Goal: Transaction & Acquisition: Purchase product/service

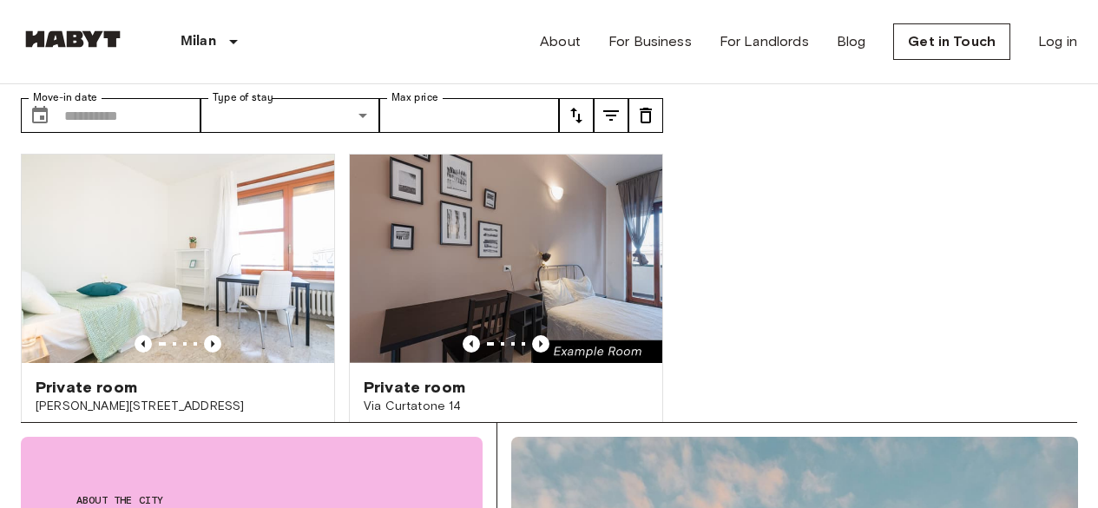
scroll to position [1563, 0]
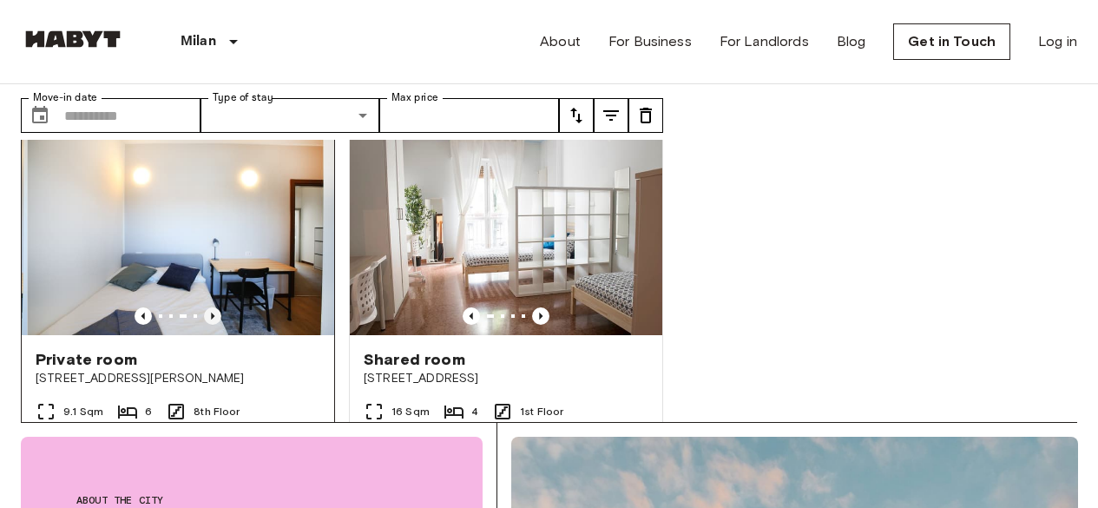
click at [210, 316] on icon "Previous image" at bounding box center [212, 315] width 17 height 17
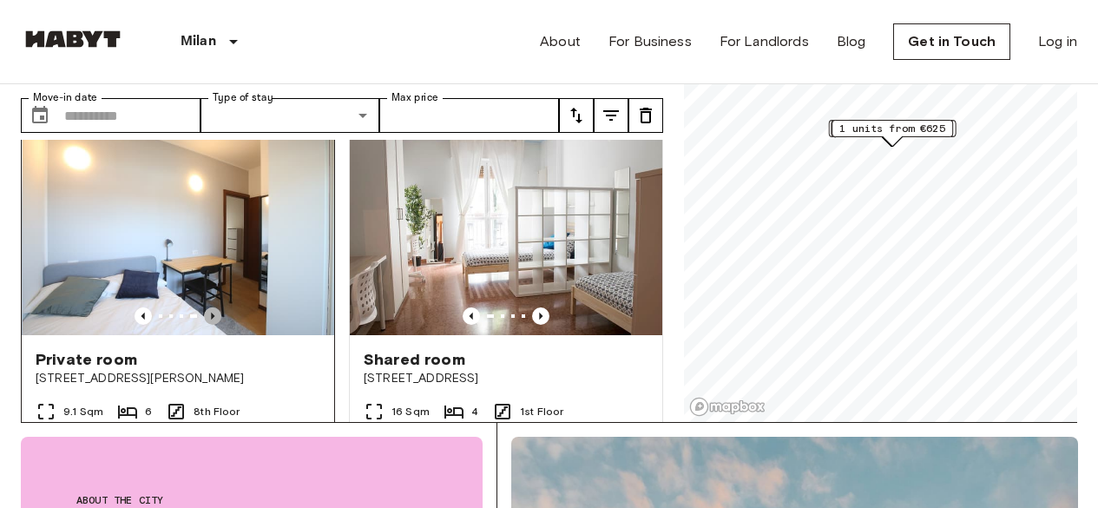
click at [208, 320] on icon "Previous image" at bounding box center [212, 315] width 17 height 17
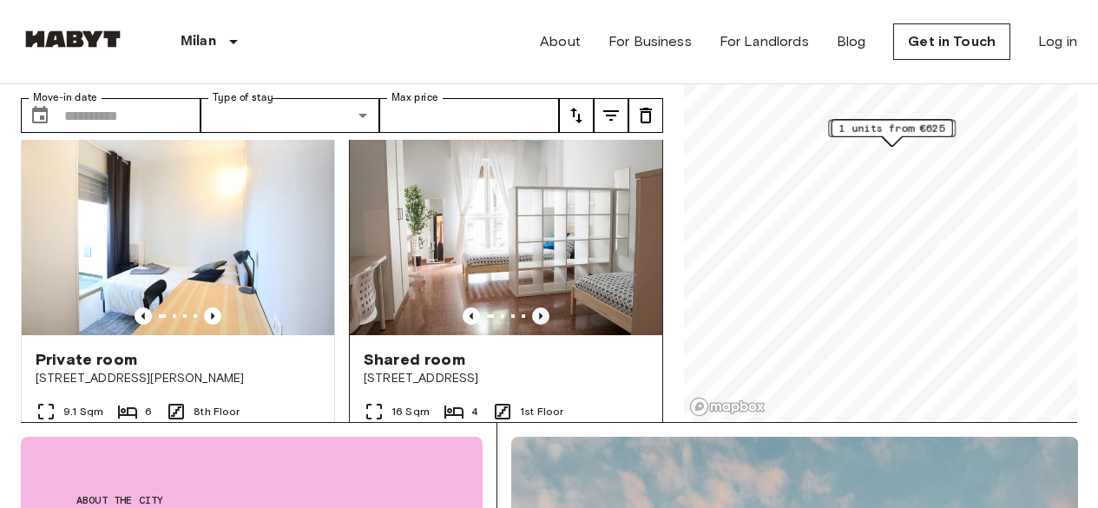
click at [532, 320] on icon "Previous image" at bounding box center [540, 315] width 17 height 17
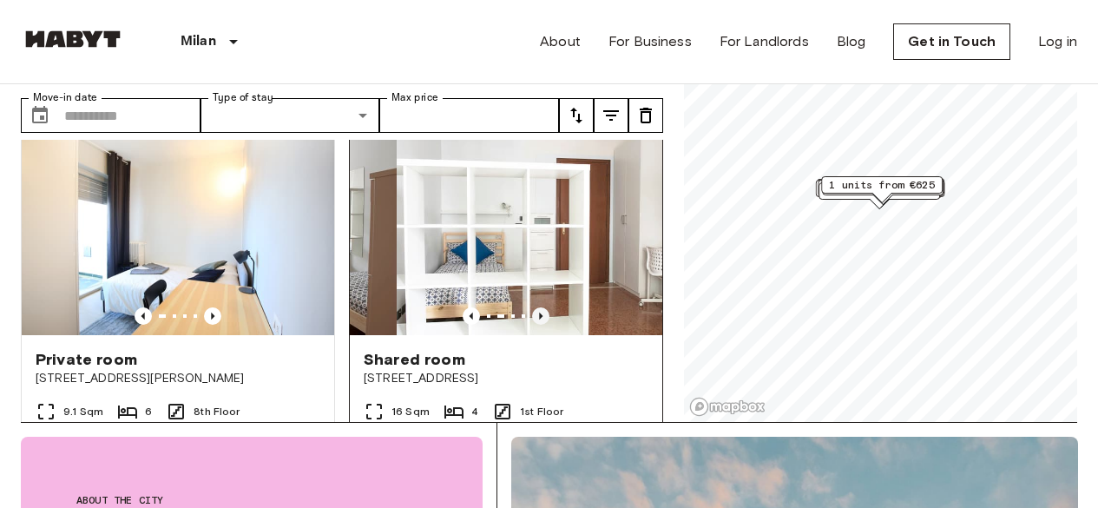
click at [532, 319] on icon "Previous image" at bounding box center [540, 315] width 17 height 17
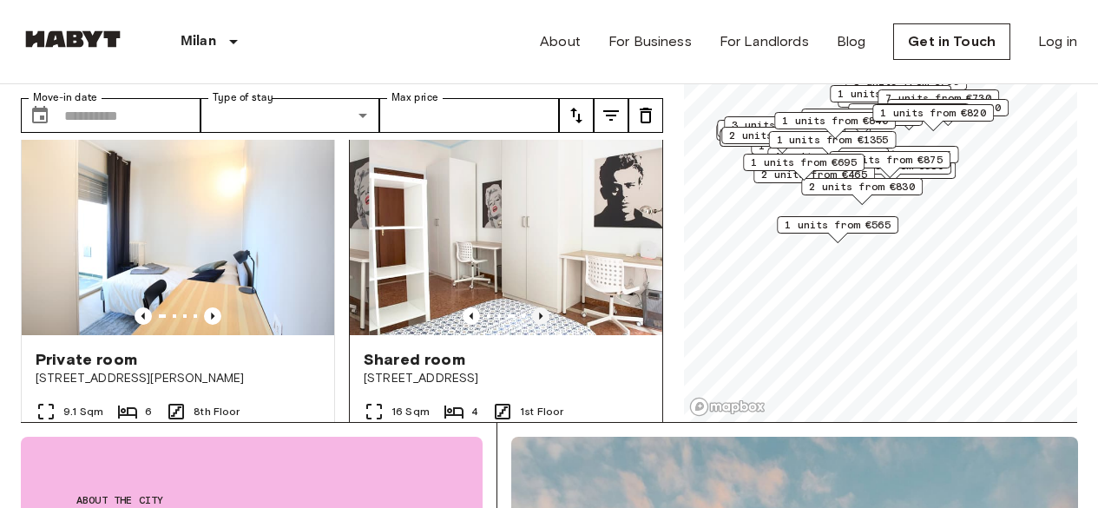
click at [532, 319] on icon "Previous image" at bounding box center [540, 315] width 17 height 17
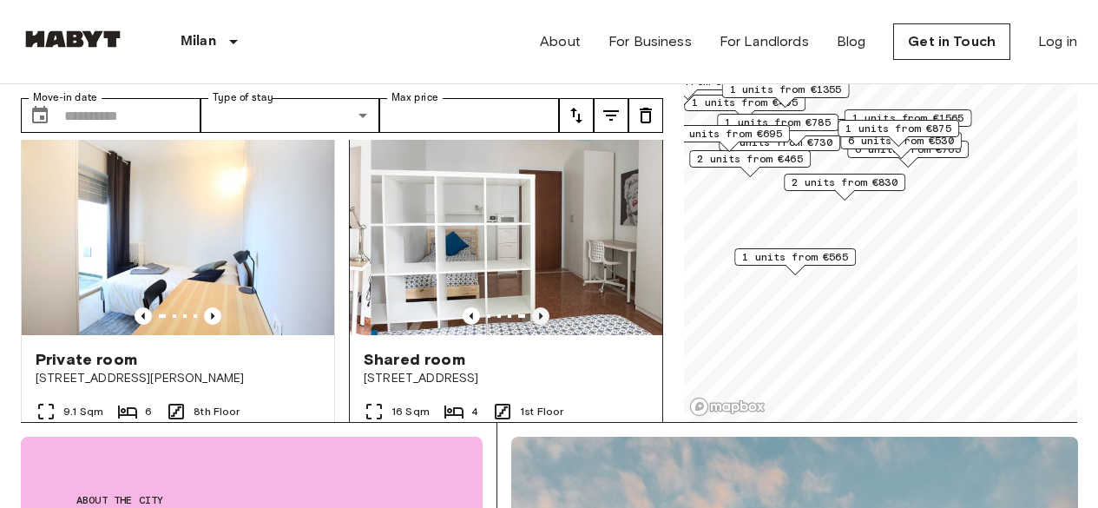
click at [532, 319] on icon "Previous image" at bounding box center [540, 315] width 17 height 17
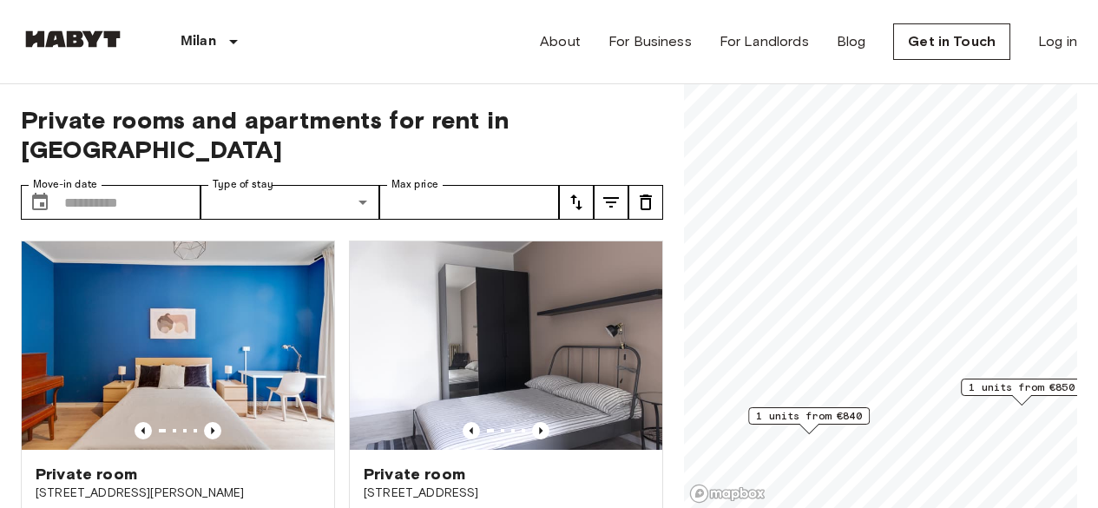
click at [812, 416] on span "1 units from €840" at bounding box center [809, 416] width 106 height 16
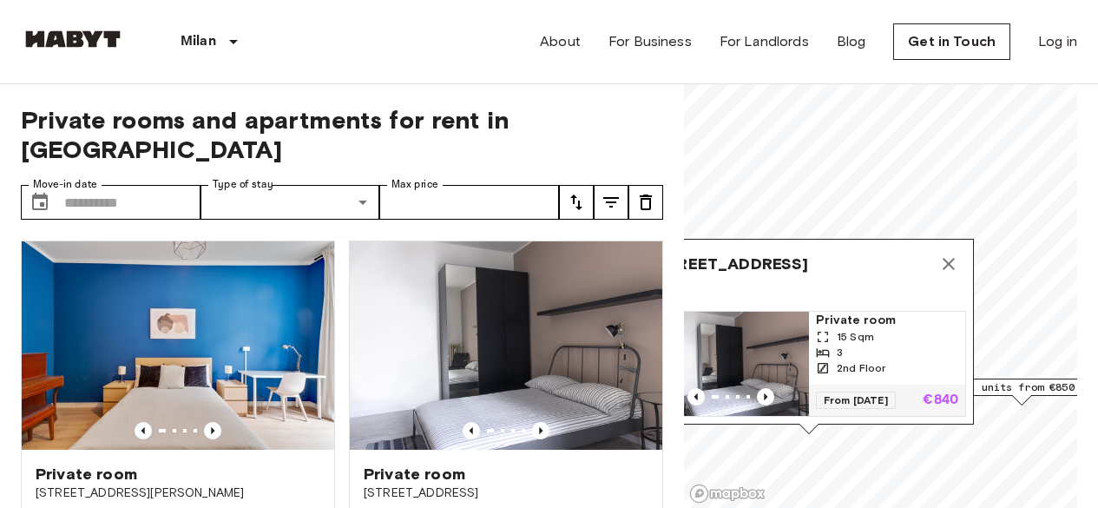
click at [1041, 400] on div "1 units from €850" at bounding box center [1022, 392] width 122 height 27
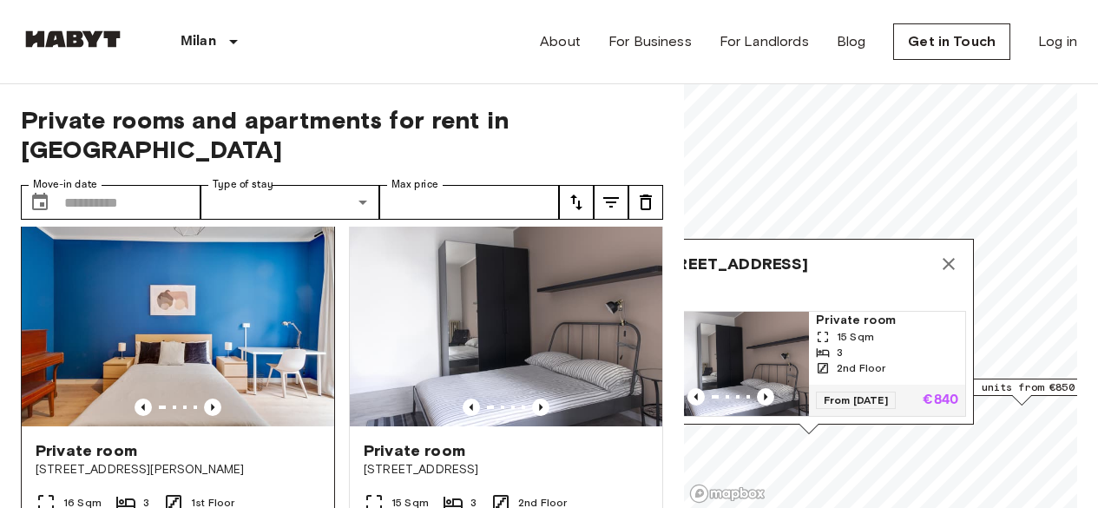
scroll to position [87, 0]
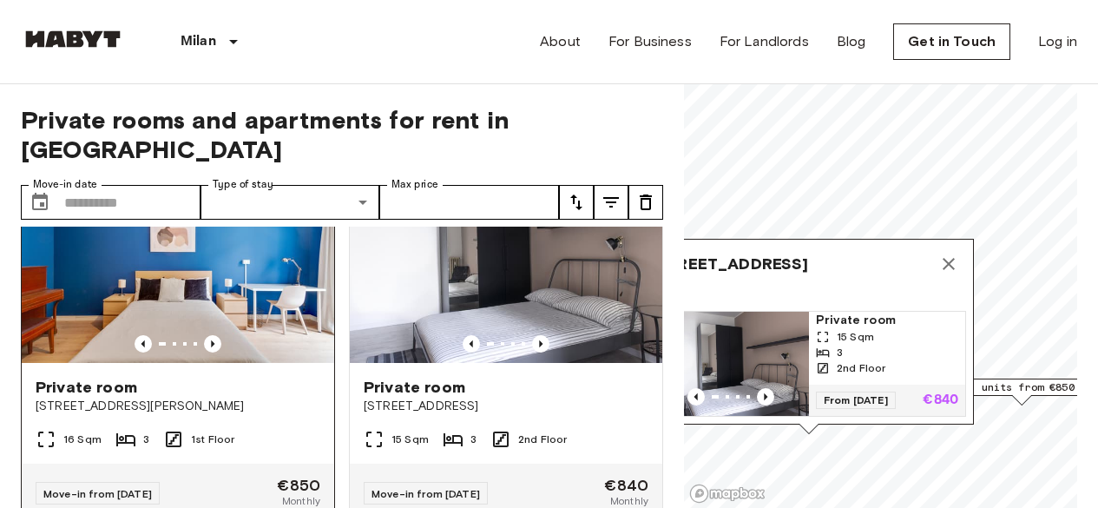
click at [264, 335] on div at bounding box center [178, 343] width 313 height 17
